Goal: Find specific page/section: Find specific page/section

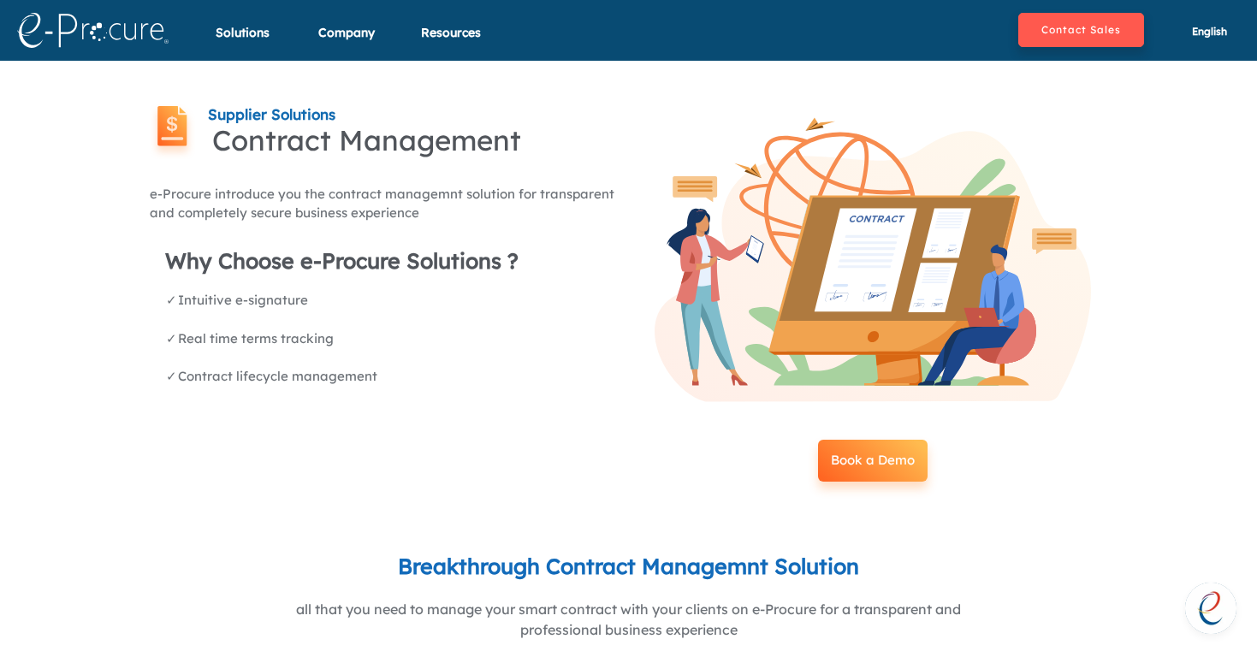
scroll to position [68, 0]
click at [68, 33] on img at bounding box center [92, 30] width 151 height 35
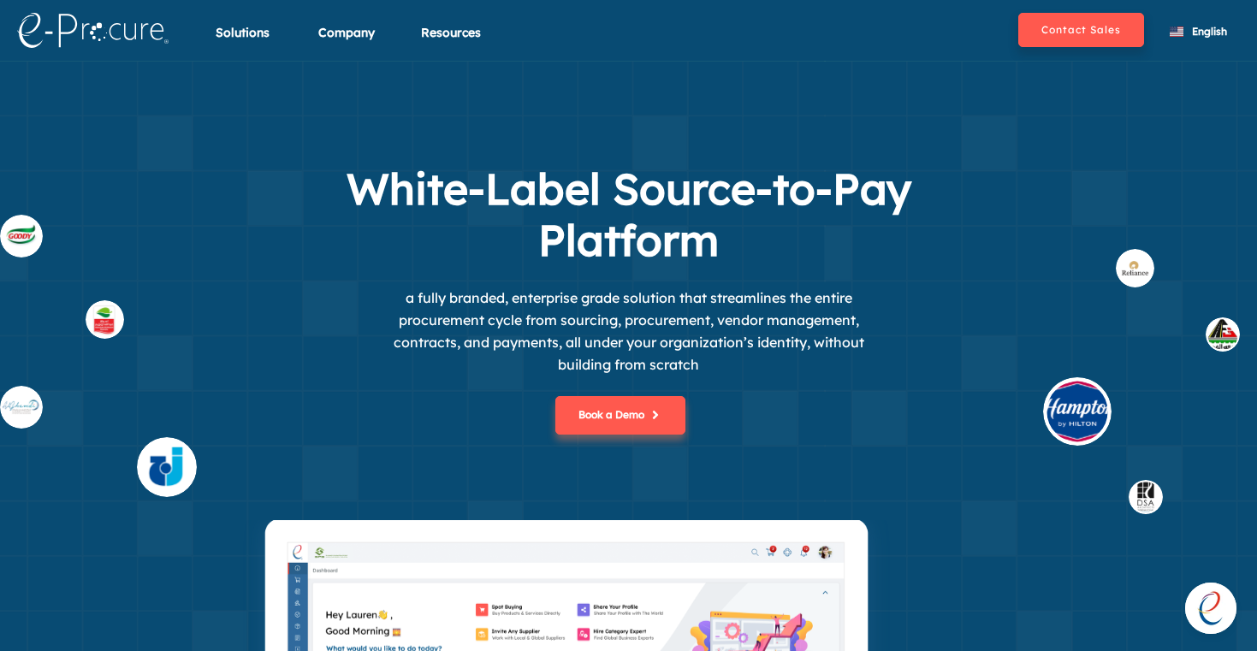
click at [1208, 609] on span "Open chat" at bounding box center [1210, 608] width 51 height 51
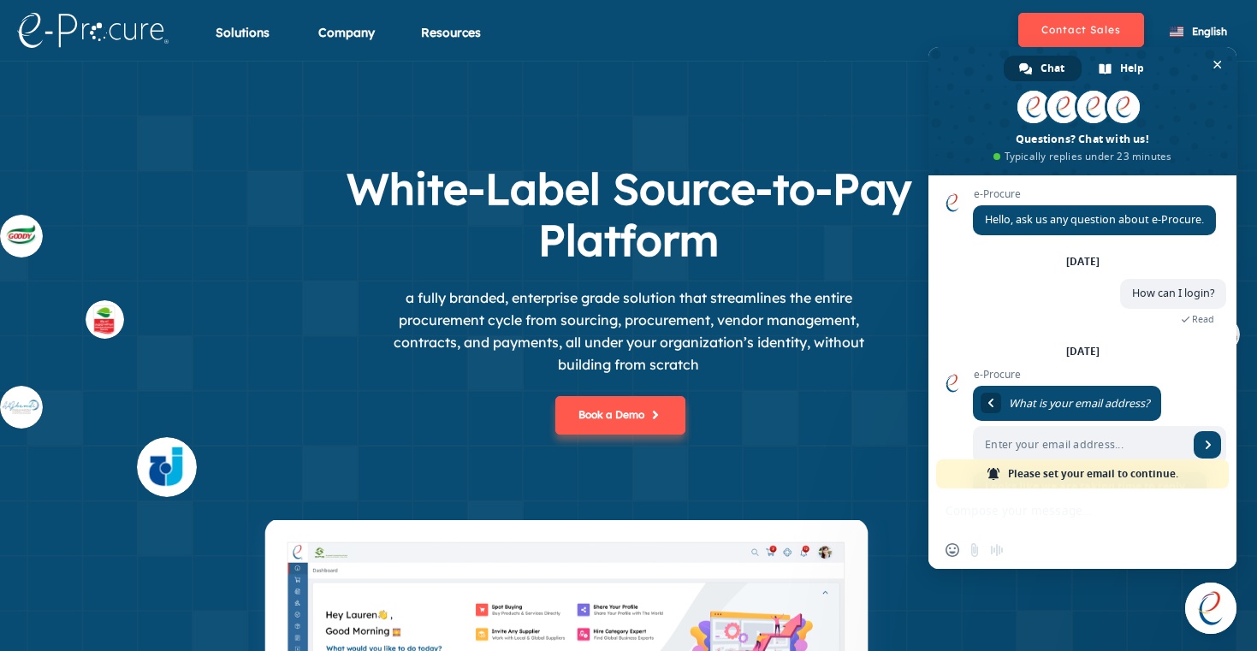
click at [832, 268] on div "White-Label Source-to-Pay Platform a fully branded, enterprise grade solution t…" at bounding box center [629, 341] width 779 height 357
click at [1208, 595] on span "Close chat" at bounding box center [1210, 608] width 51 height 51
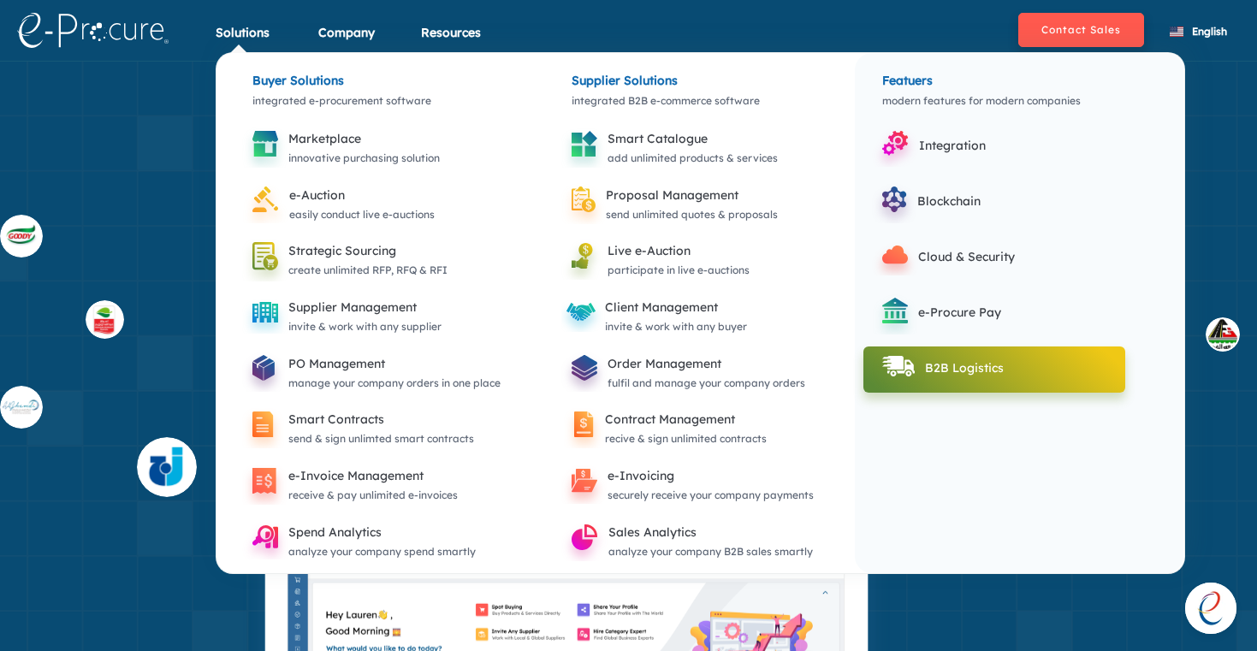
click at [965, 371] on div "B2B Logistics" at bounding box center [1018, 368] width 187 height 21
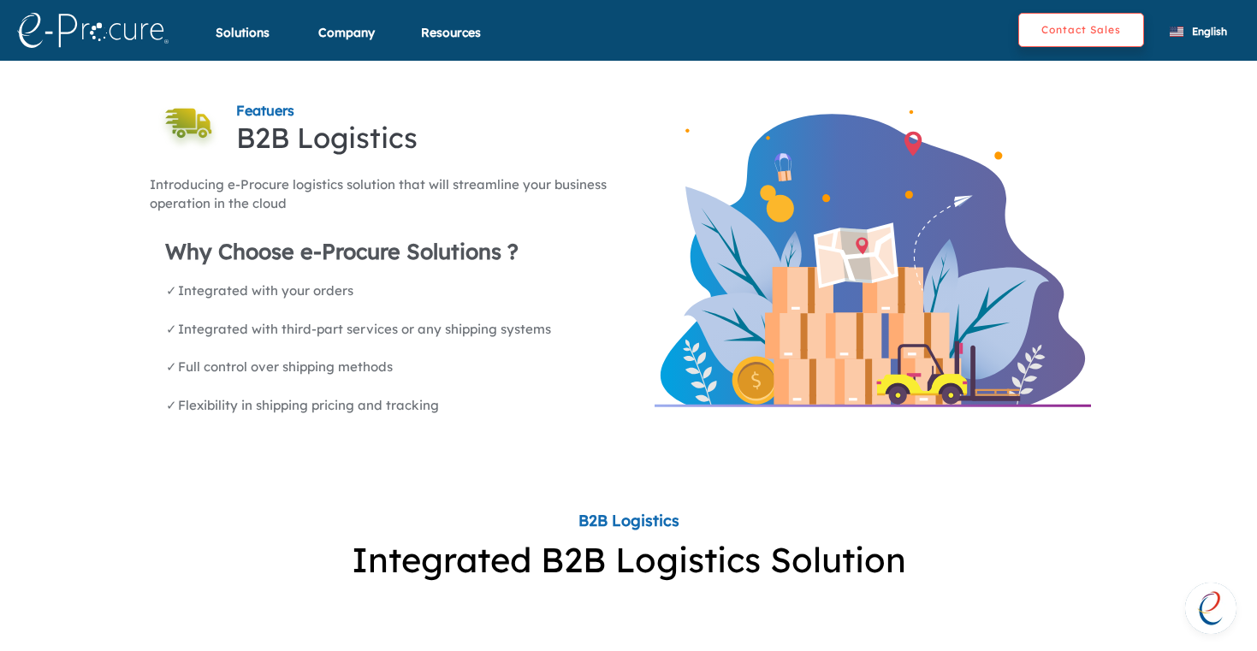
click at [1084, 29] on button "Contact Sales" at bounding box center [1081, 30] width 126 height 34
